Goal: Information Seeking & Learning: Learn about a topic

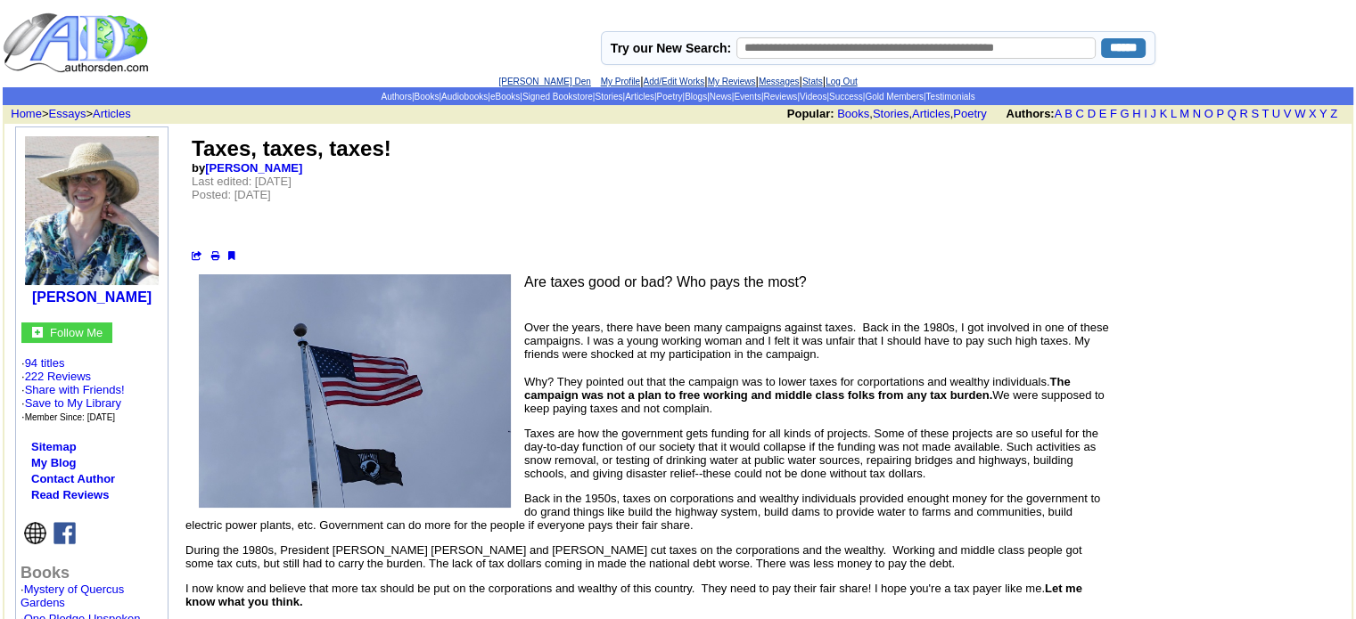
click at [503, 81] on link "E D Phillips's Den" at bounding box center [544, 82] width 92 height 10
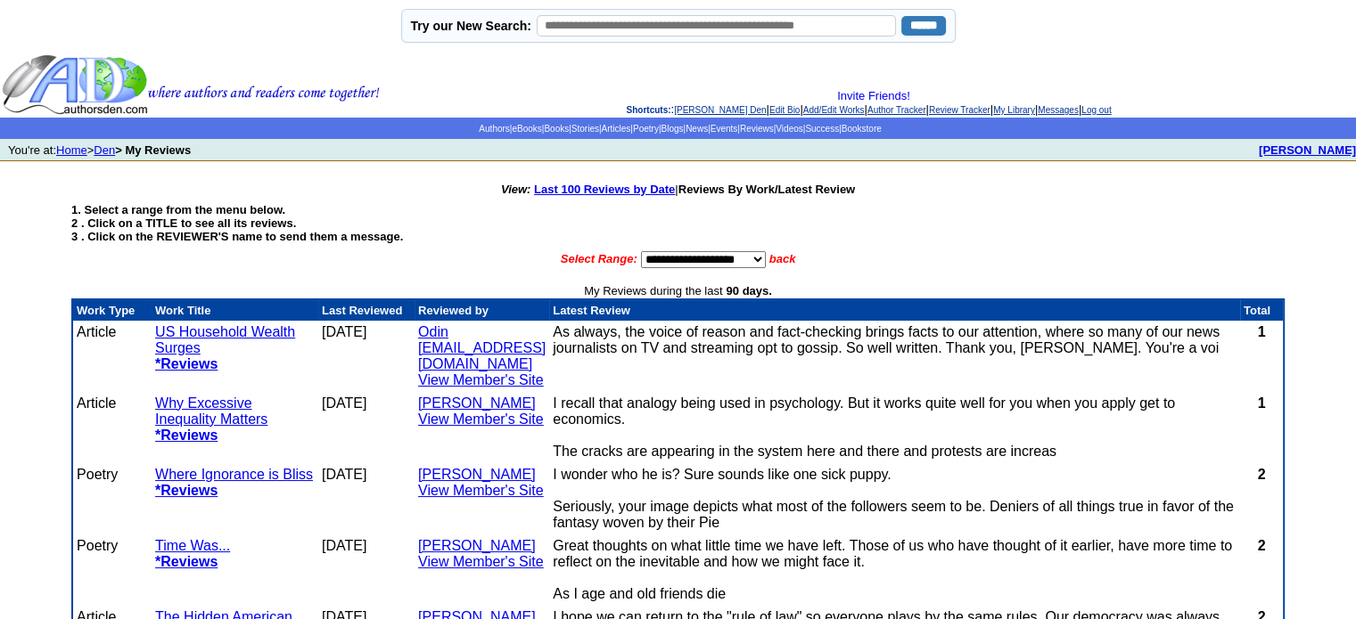
click at [225, 328] on link "US Household Wealth Surges" at bounding box center [225, 339] width 140 height 31
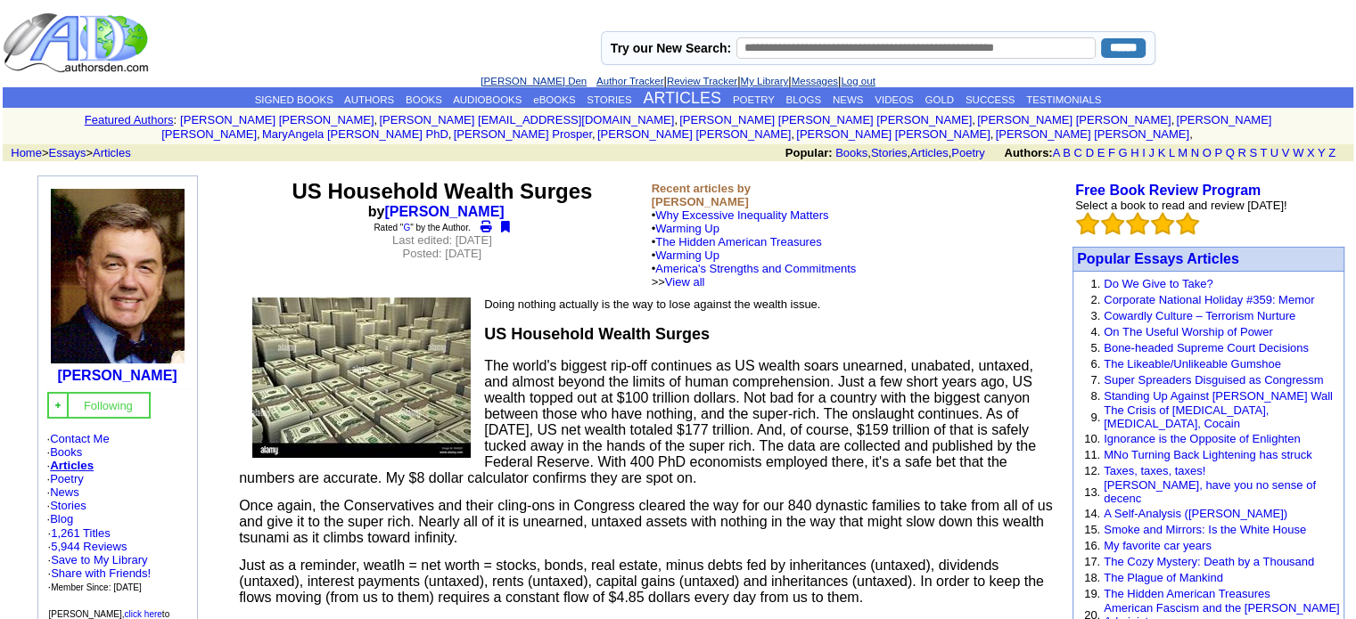
click at [499, 76] on link "[PERSON_NAME] Den" at bounding box center [533, 81] width 106 height 11
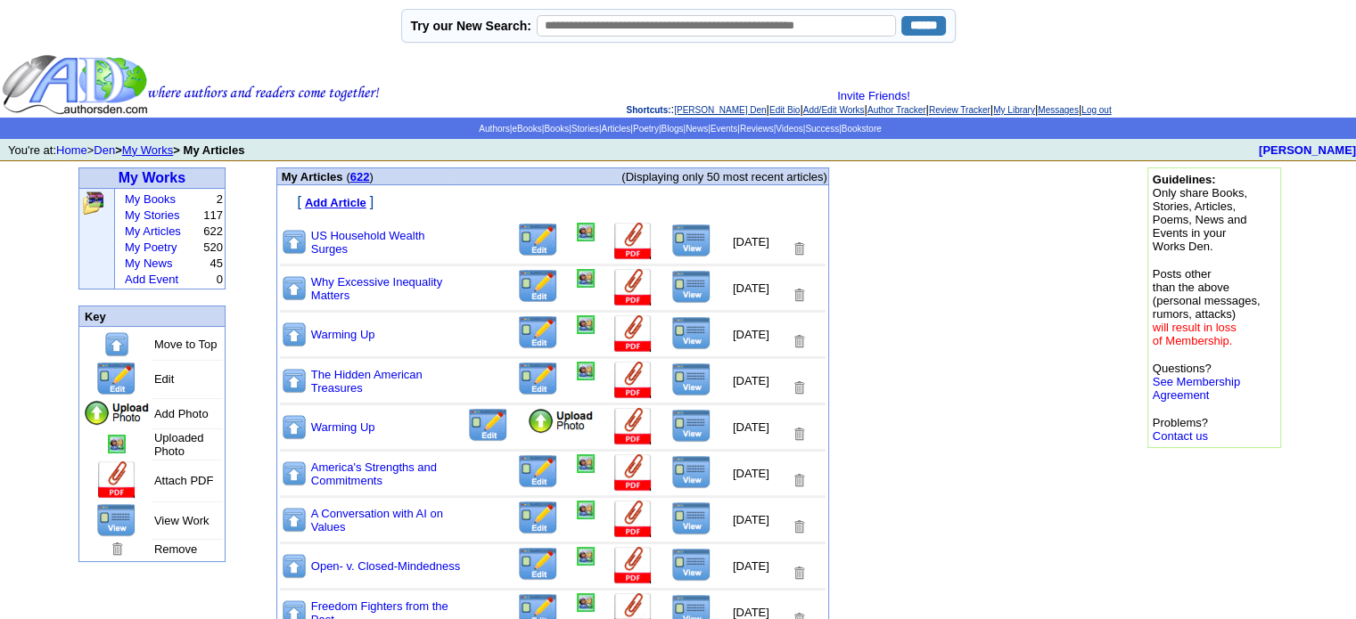
click at [517, 236] on img at bounding box center [538, 240] width 42 height 35
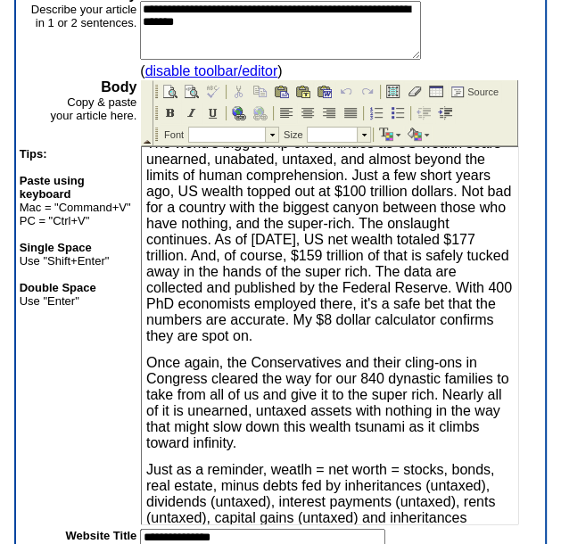
scroll to position [178, 0]
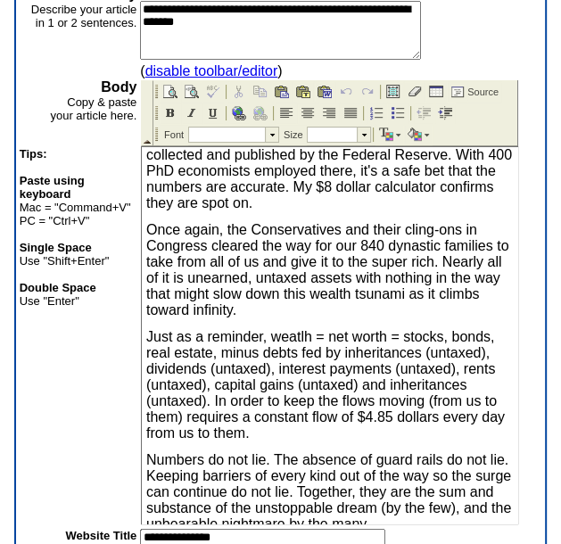
click at [397, 422] on span "Just as a reminder, weatlh = net worth = stocks, bonds, real estate, minus debt…" at bounding box center [325, 384] width 358 height 111
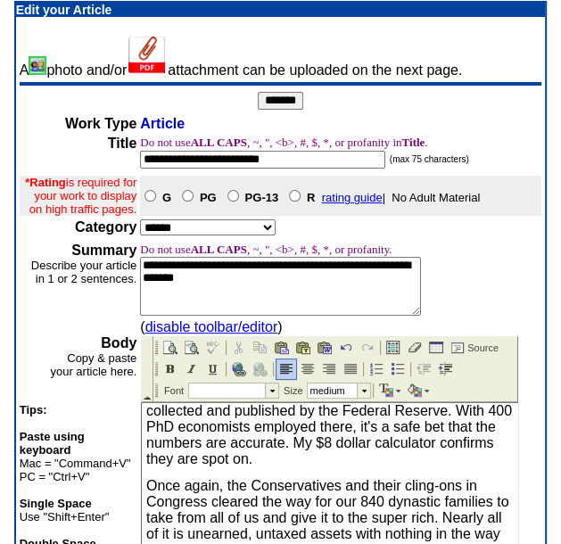
scroll to position [0, 0]
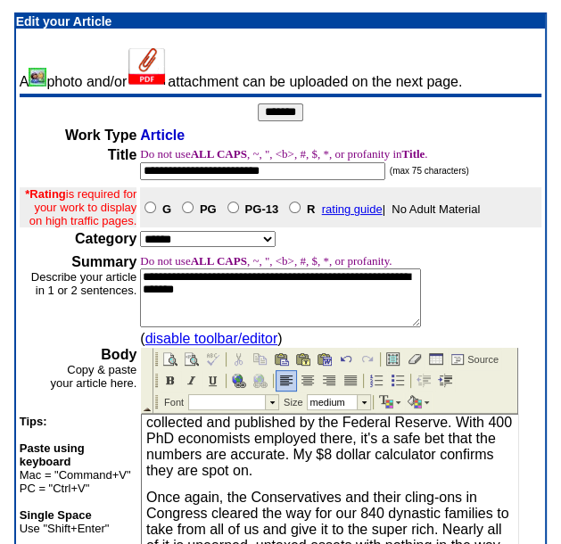
click at [274, 103] on input "*******" at bounding box center [280, 112] width 45 height 18
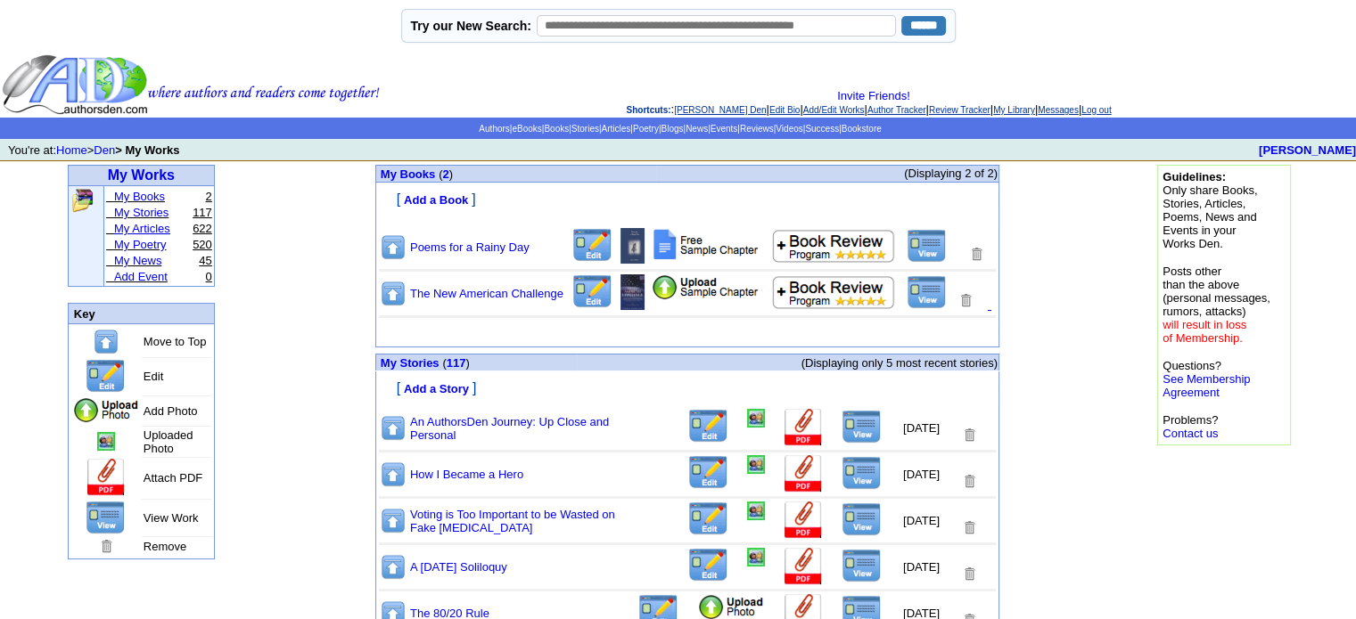
click at [165, 224] on link "My Articles" at bounding box center [142, 228] width 56 height 13
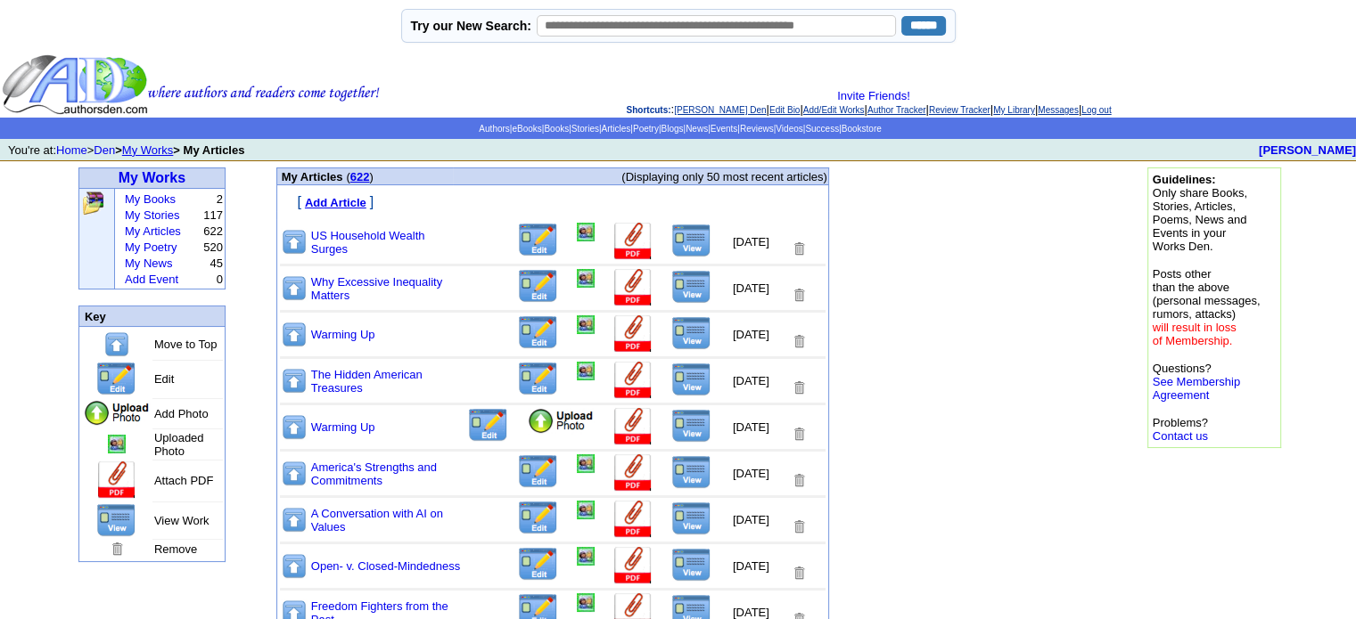
click at [671, 236] on img at bounding box center [691, 241] width 40 height 34
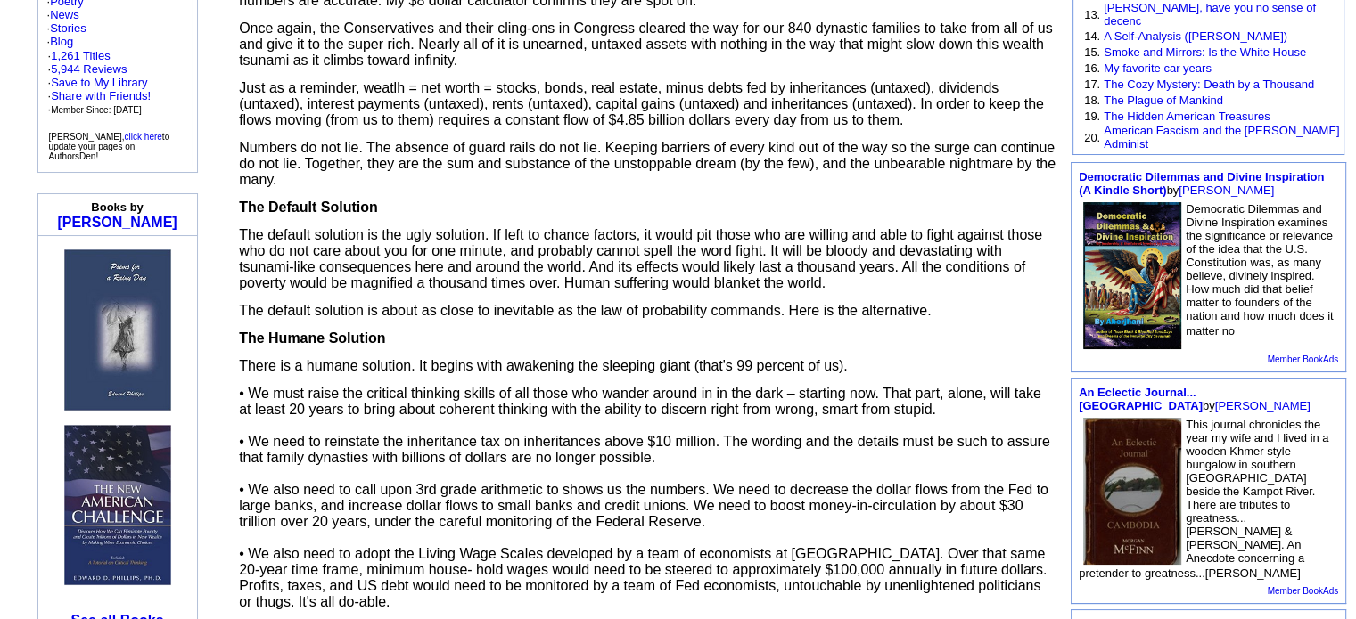
scroll to position [242, 0]
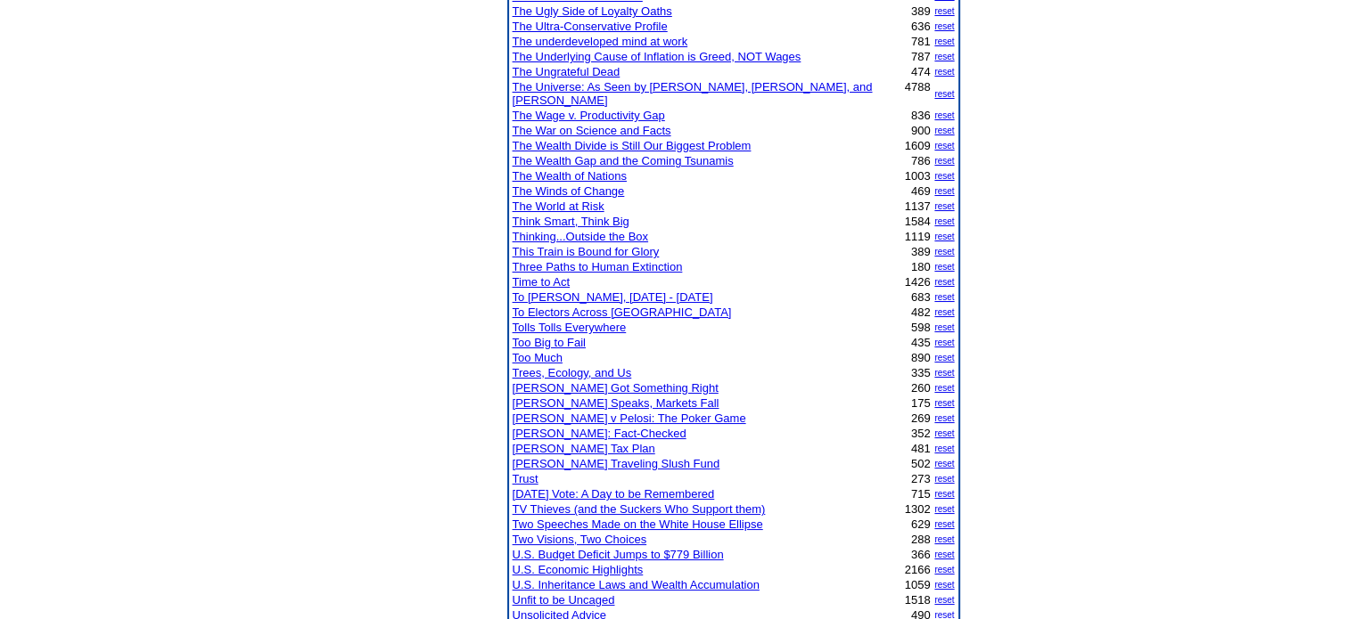
scroll to position [18090, 0]
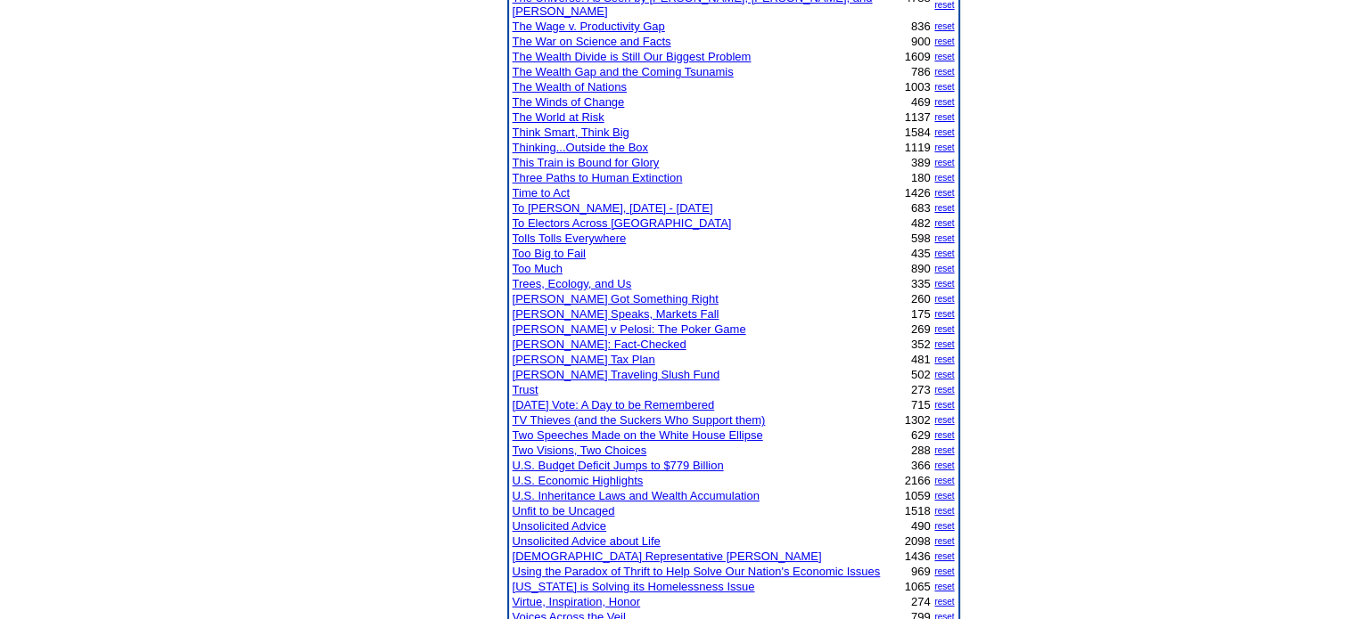
click at [586, 550] on link "[DEMOGRAPHIC_DATA] Representative [PERSON_NAME]" at bounding box center [667, 556] width 309 height 13
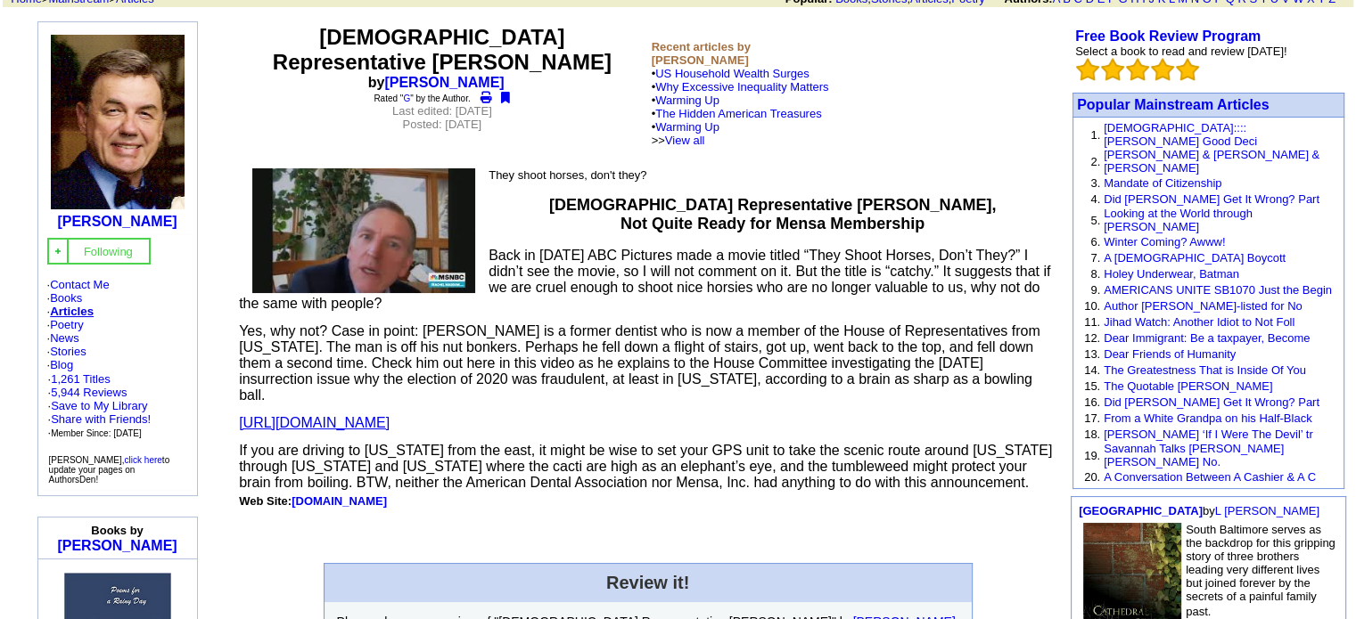
scroll to position [153, 0]
click at [390, 416] on link "https://www.youtube.com/watch?v=R4-K19sS9cE&ab_channel=MSNBC" at bounding box center [314, 423] width 151 height 15
